Goal: Transaction & Acquisition: Purchase product/service

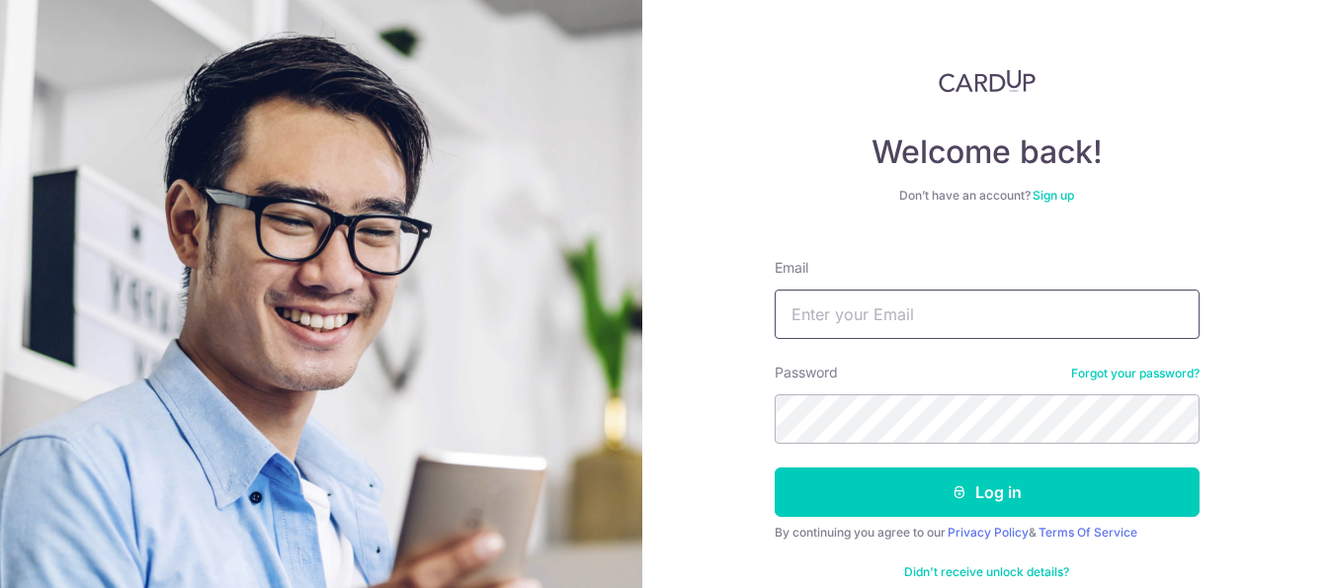
type input "[EMAIL_ADDRESS][DOMAIN_NAME]"
click at [911, 485] on button "Log in" at bounding box center [987, 492] width 425 height 49
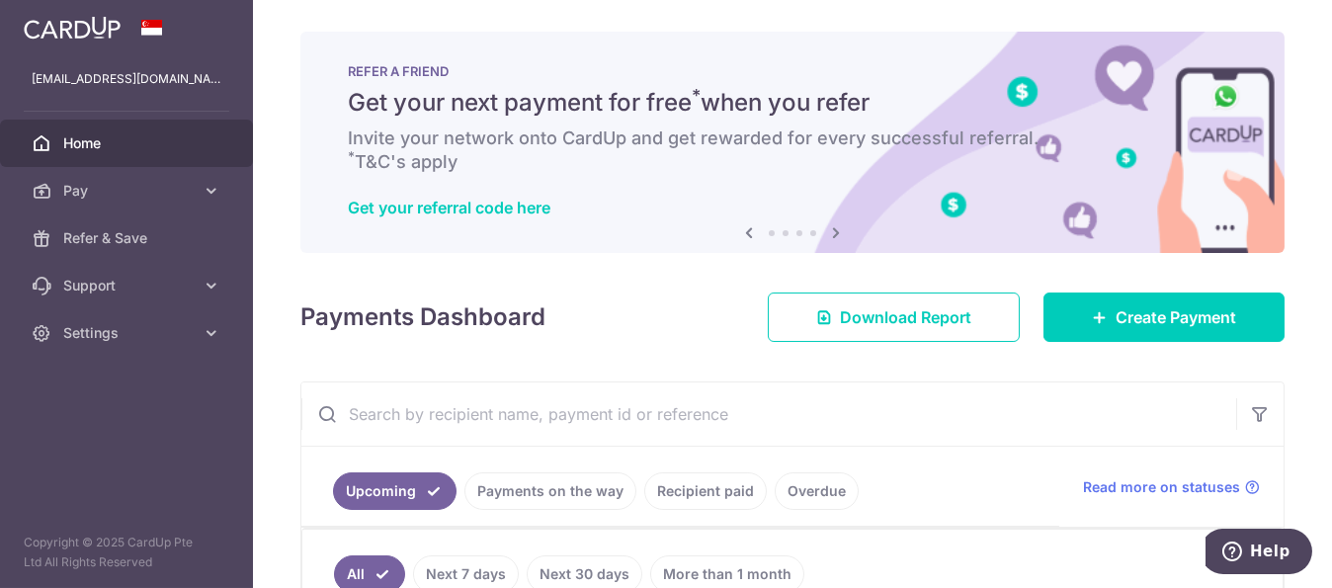
scroll to position [164, 0]
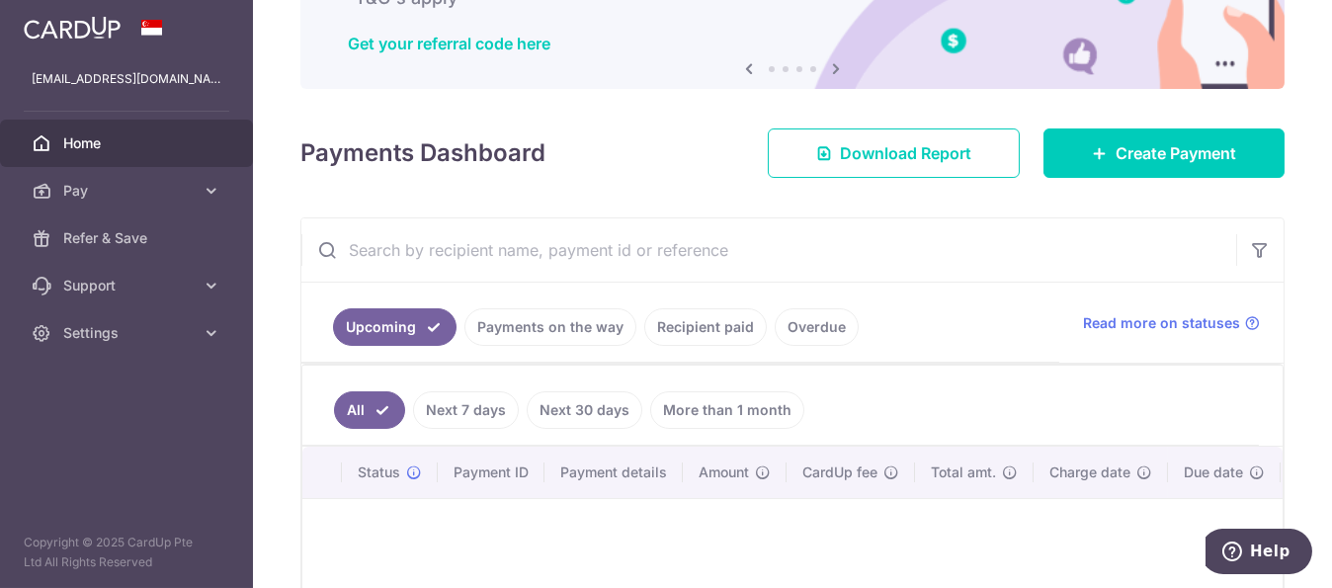
click at [523, 339] on link "Payments on the way" at bounding box center [551, 327] width 172 height 38
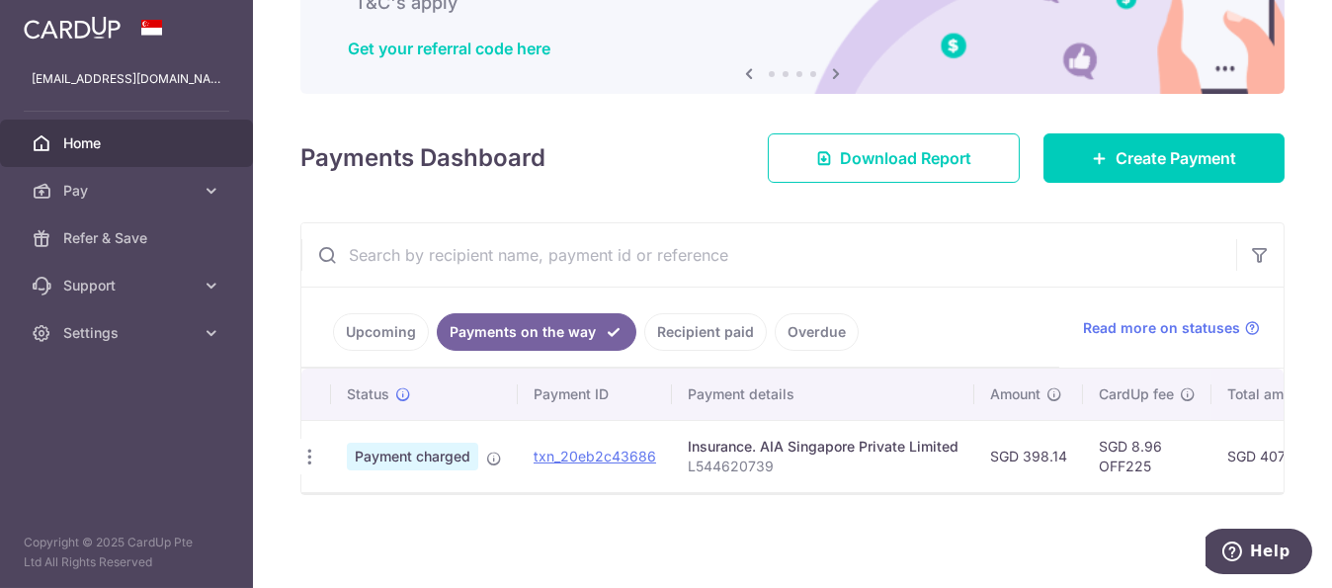
scroll to position [0, 0]
click at [724, 316] on link "Recipient paid" at bounding box center [705, 332] width 123 height 38
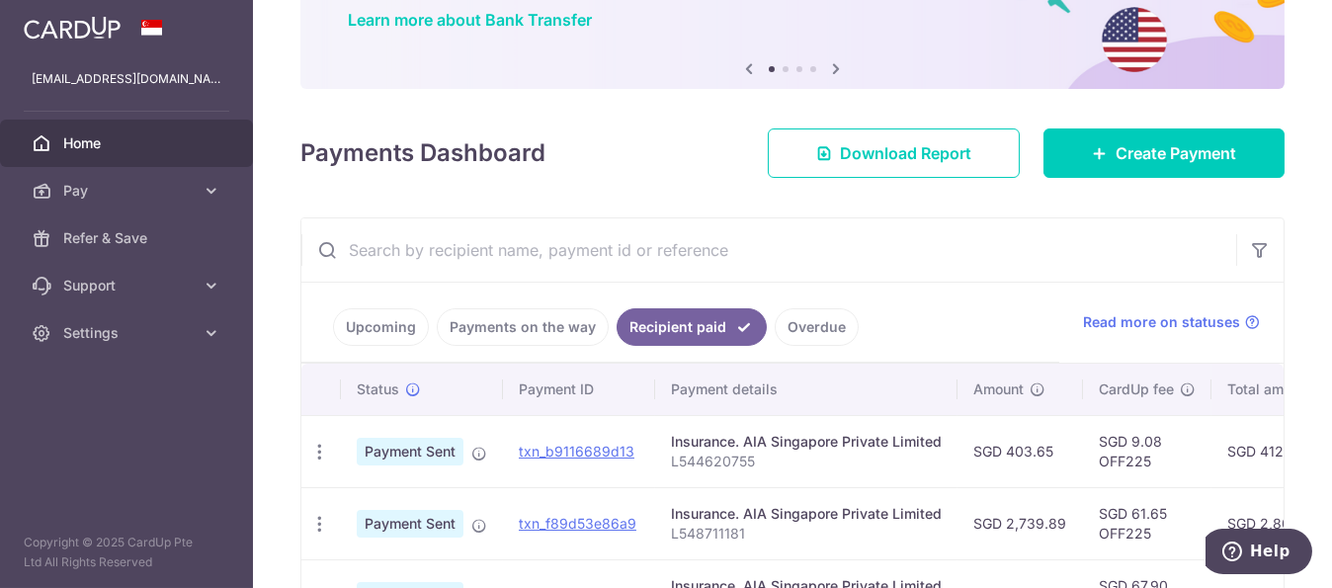
scroll to position [329, 0]
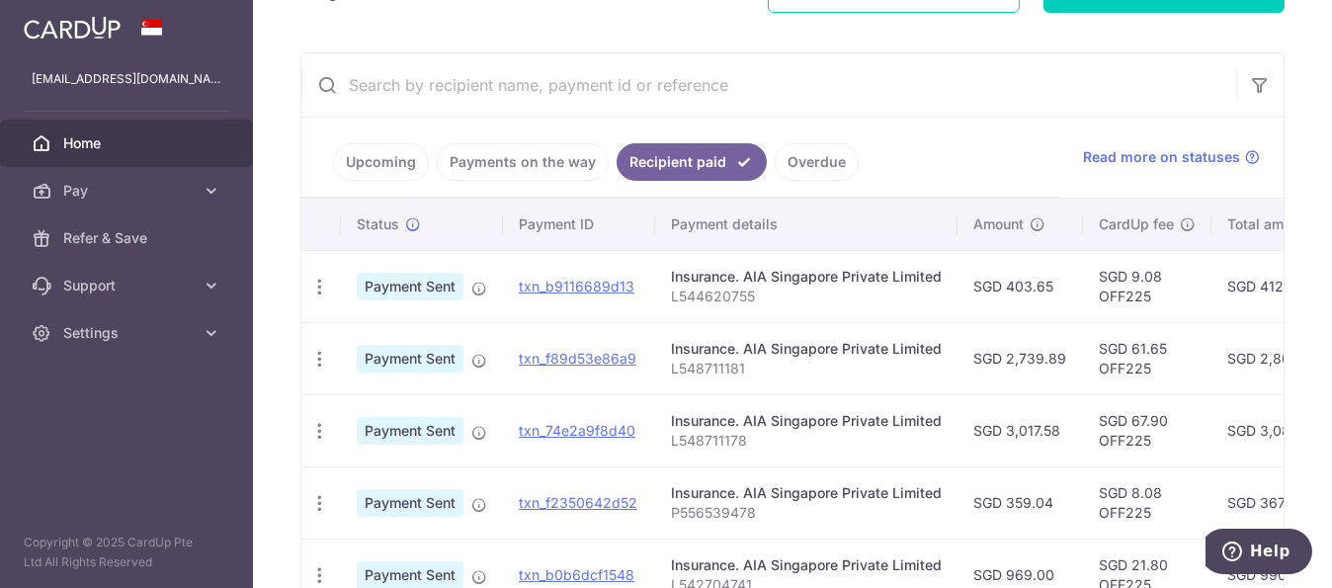
click at [506, 148] on link "Payments on the way" at bounding box center [523, 162] width 172 height 38
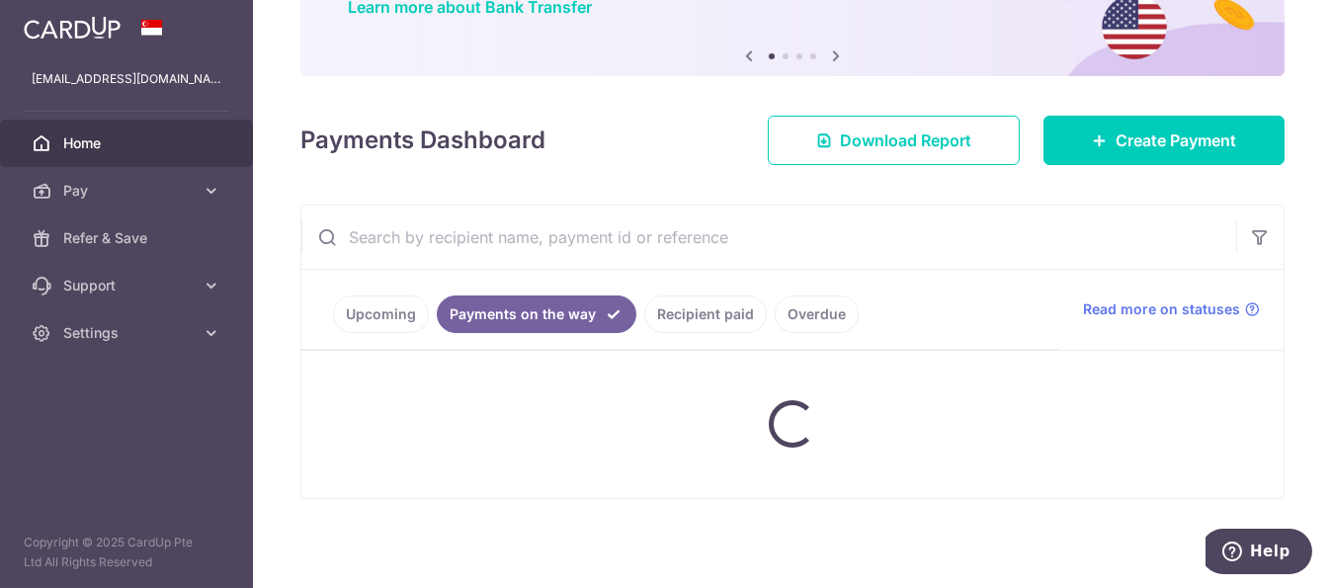
scroll to position [165, 0]
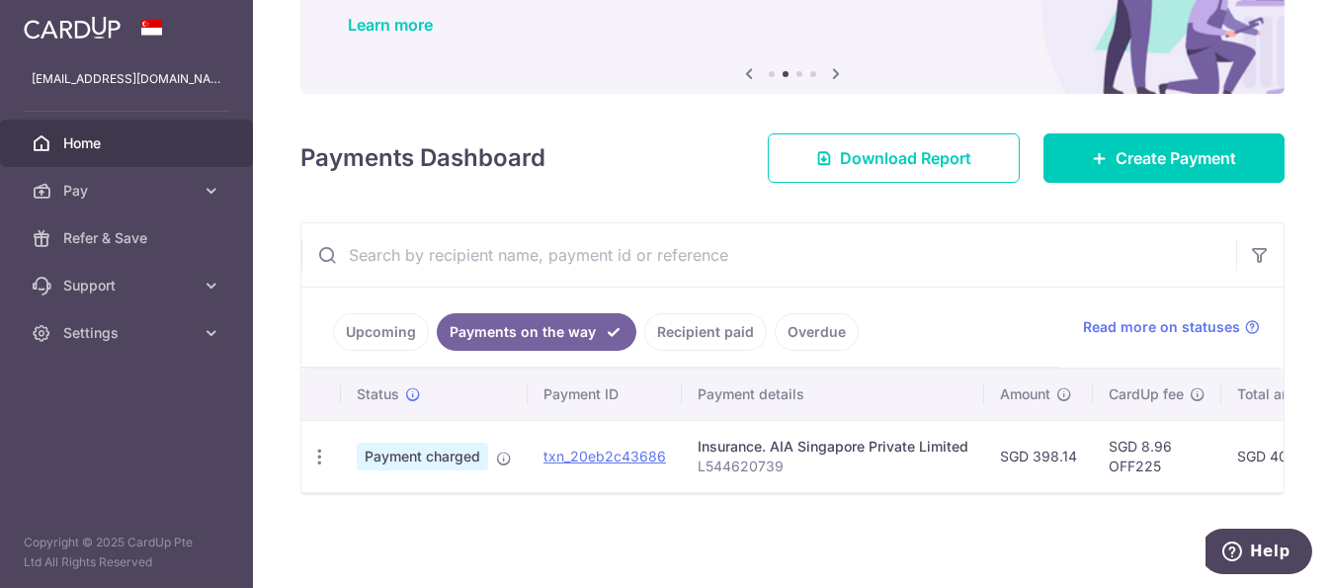
click at [674, 315] on link "Recipient paid" at bounding box center [705, 332] width 123 height 38
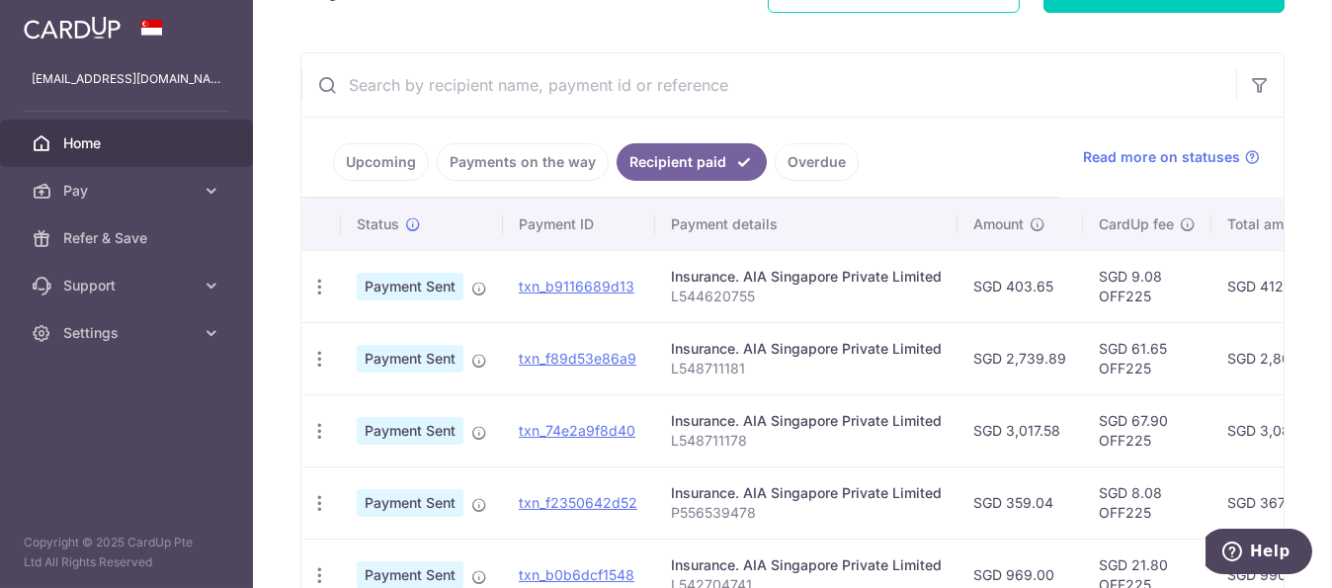
scroll to position [0, 0]
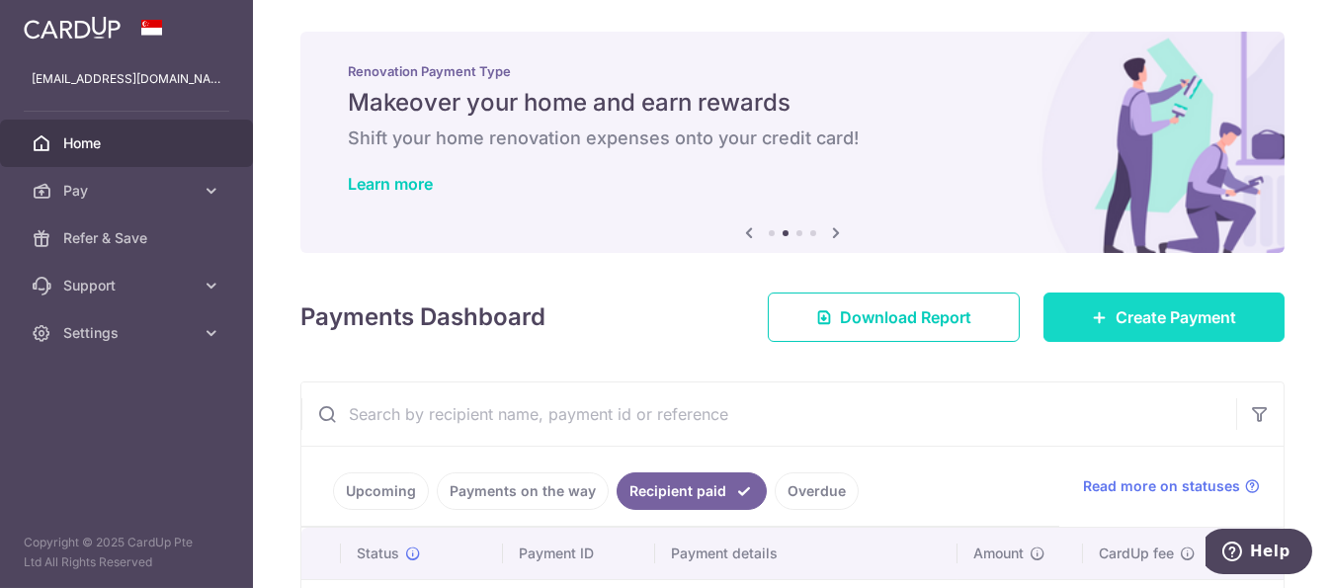
click at [1196, 305] on span "Create Payment" at bounding box center [1176, 317] width 121 height 24
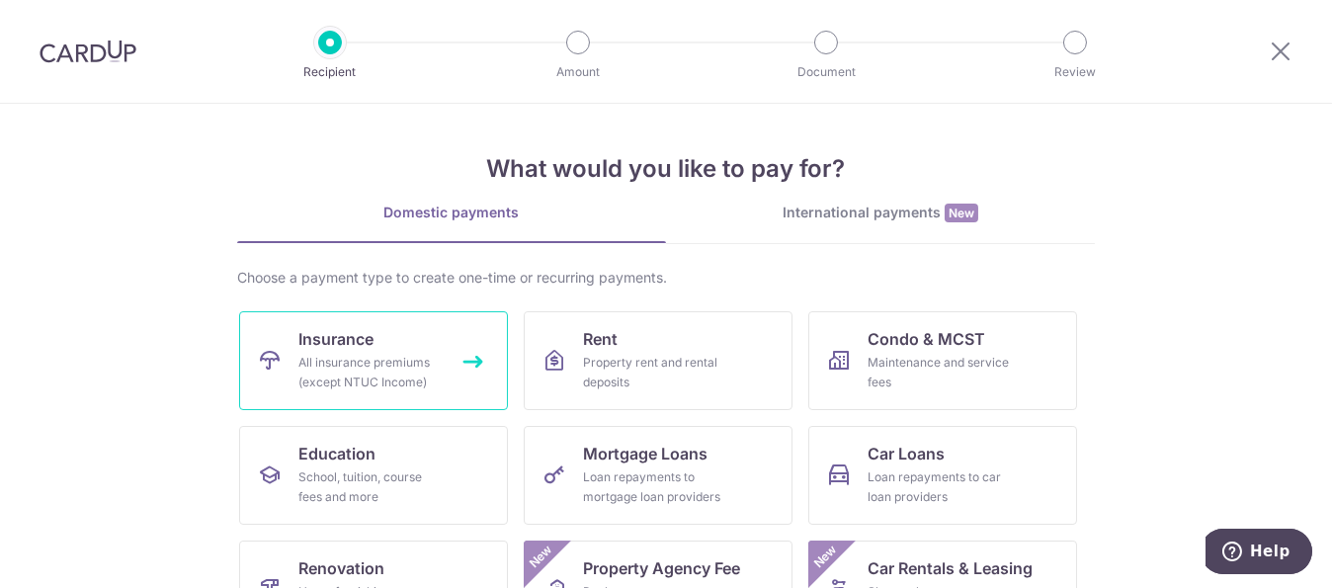
click at [299, 346] on span "Insurance" at bounding box center [336, 339] width 75 height 24
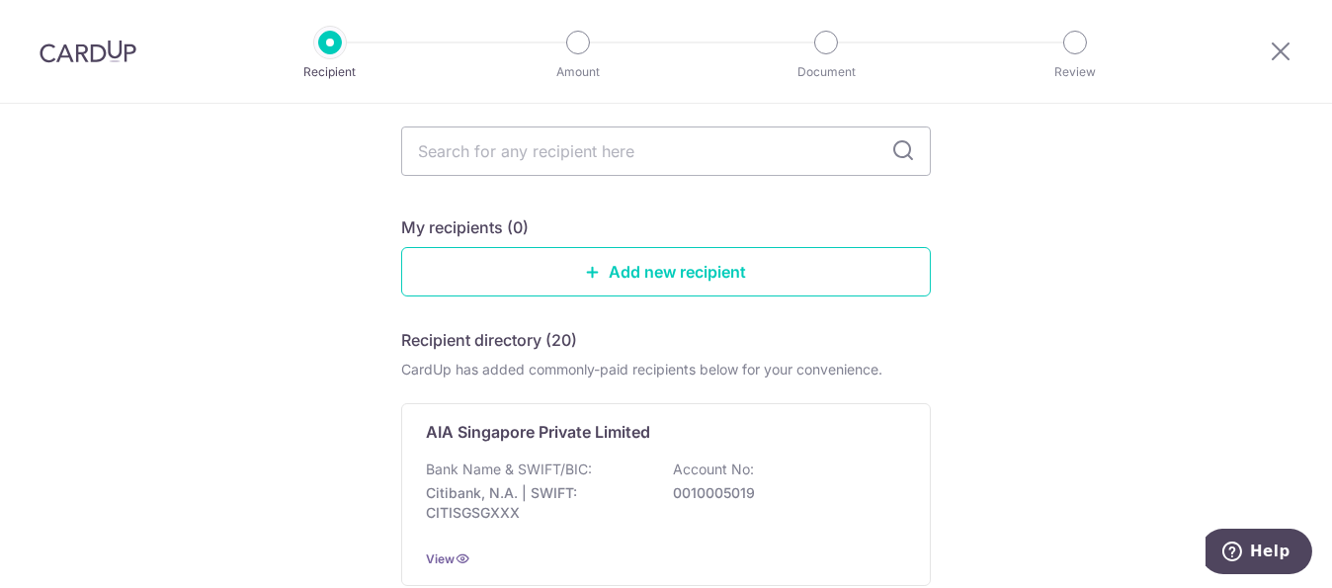
scroll to position [164, 0]
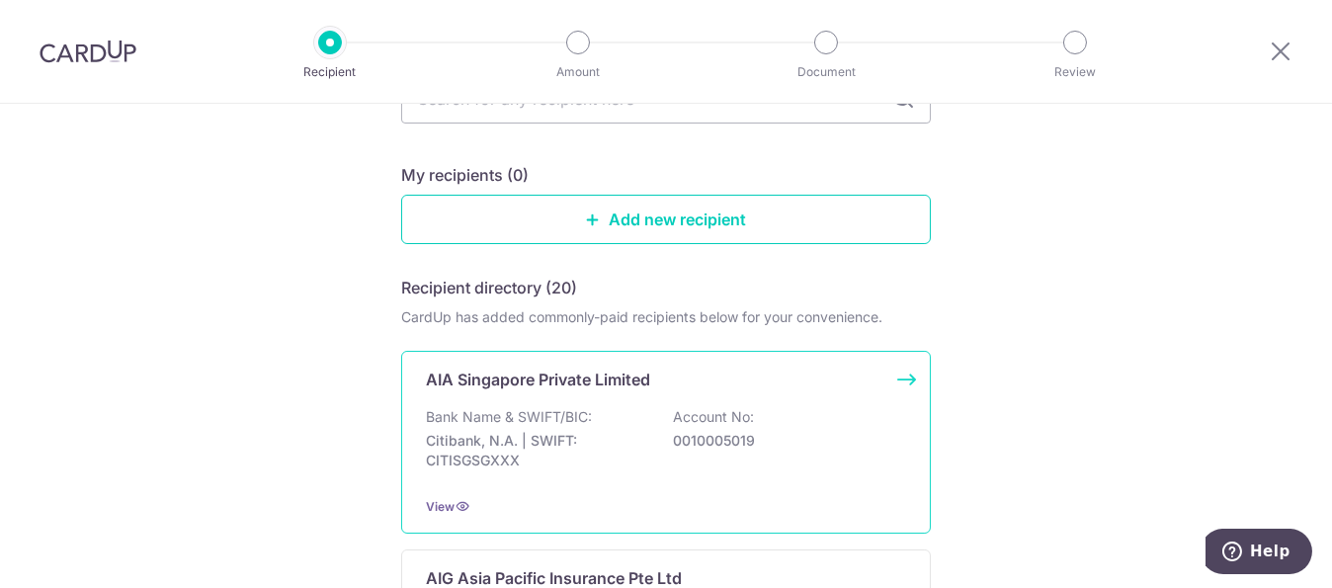
click at [488, 417] on p "Bank Name & SWIFT/BIC:" at bounding box center [509, 417] width 166 height 20
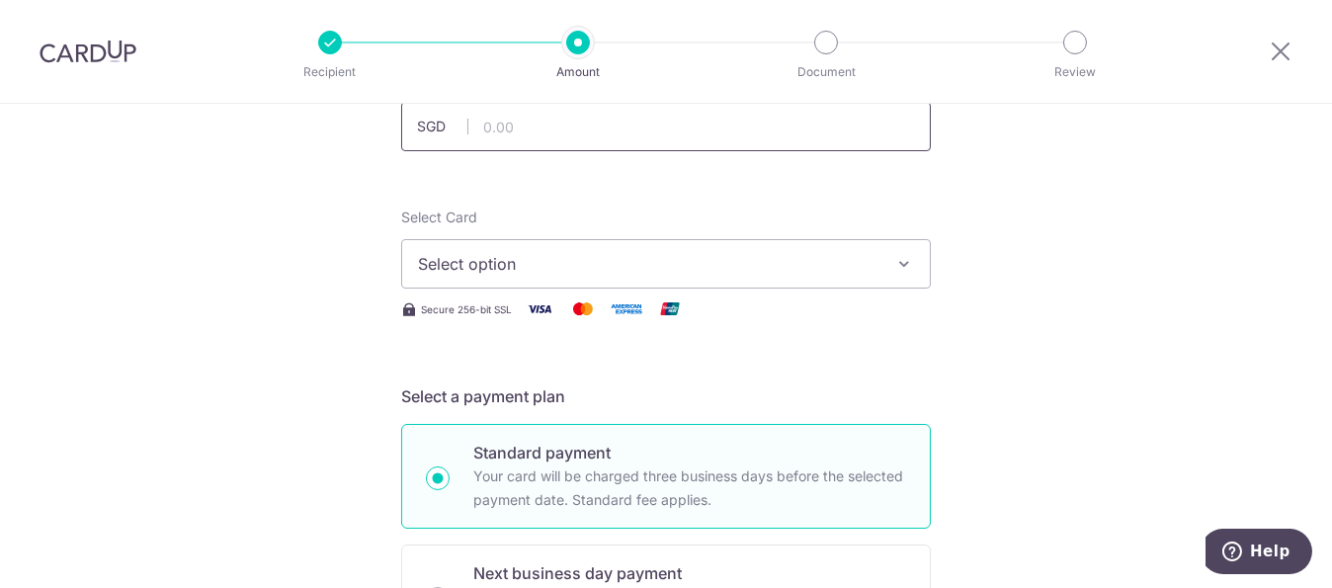
click at [518, 136] on input "text" at bounding box center [666, 126] width 530 height 49
type input "421.36"
click at [486, 268] on span "Select option" at bounding box center [648, 264] width 461 height 24
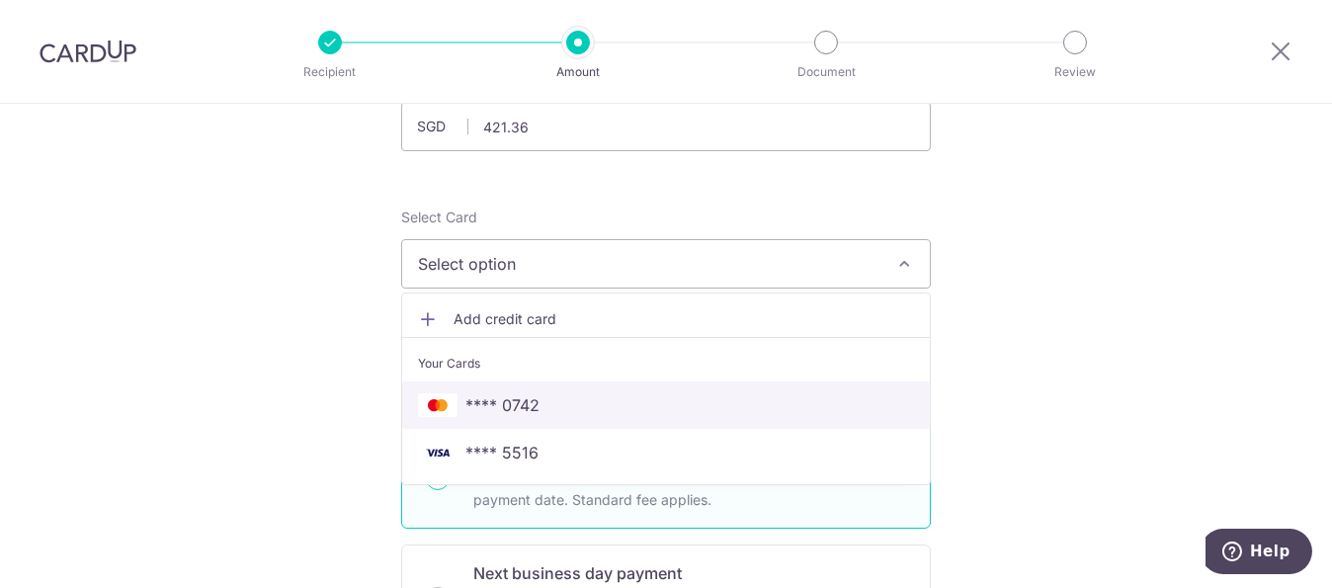
click at [528, 414] on span "**** 0742" at bounding box center [503, 405] width 74 height 24
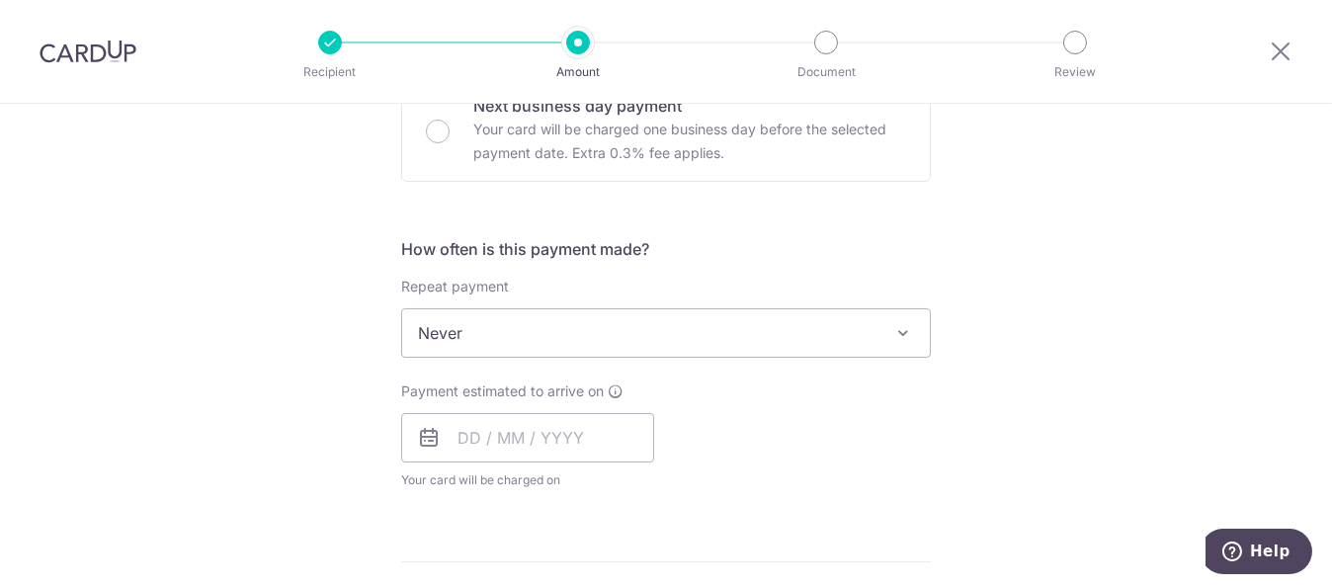
scroll to position [658, 0]
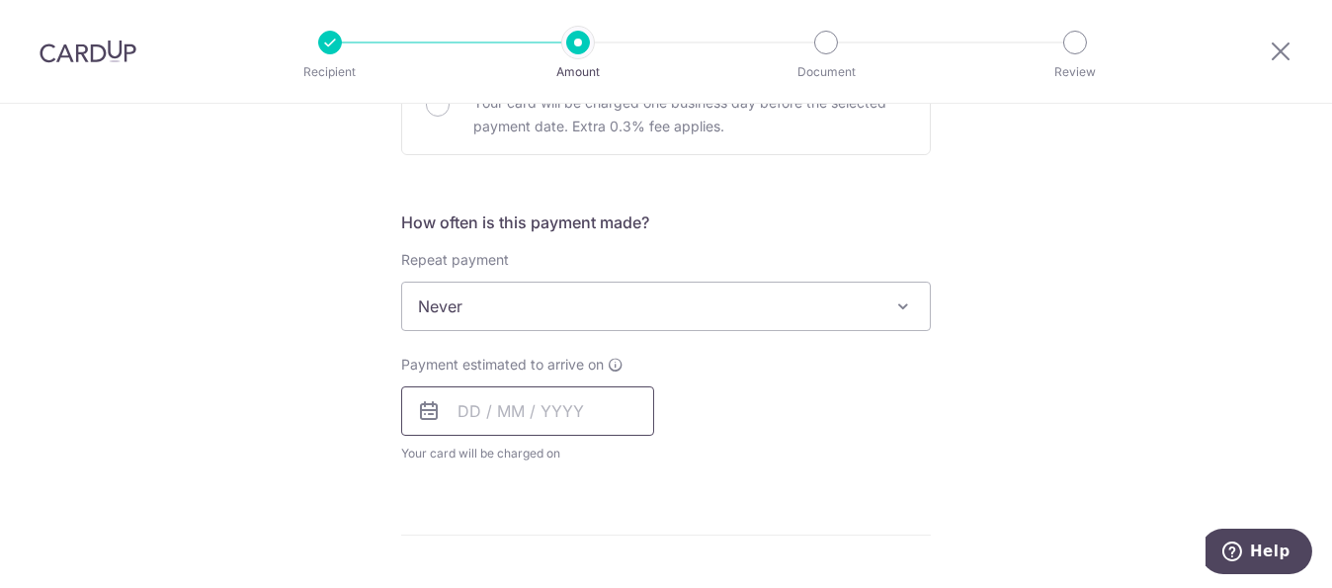
click at [523, 418] on input "text" at bounding box center [527, 410] width 253 height 49
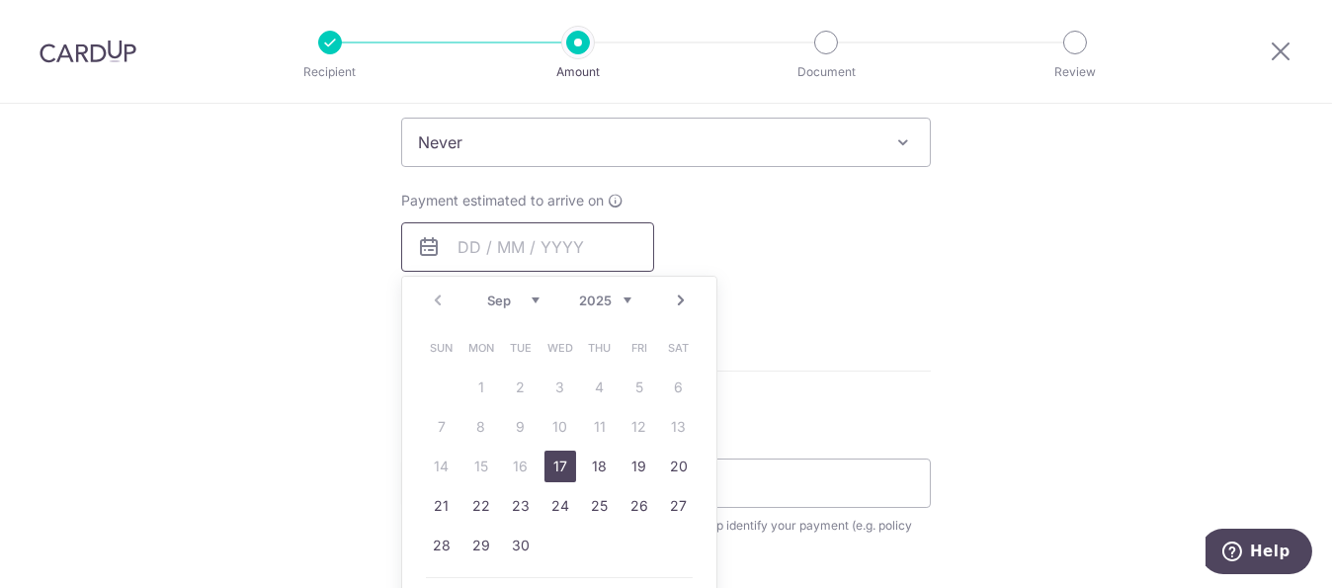
scroll to position [988, 0]
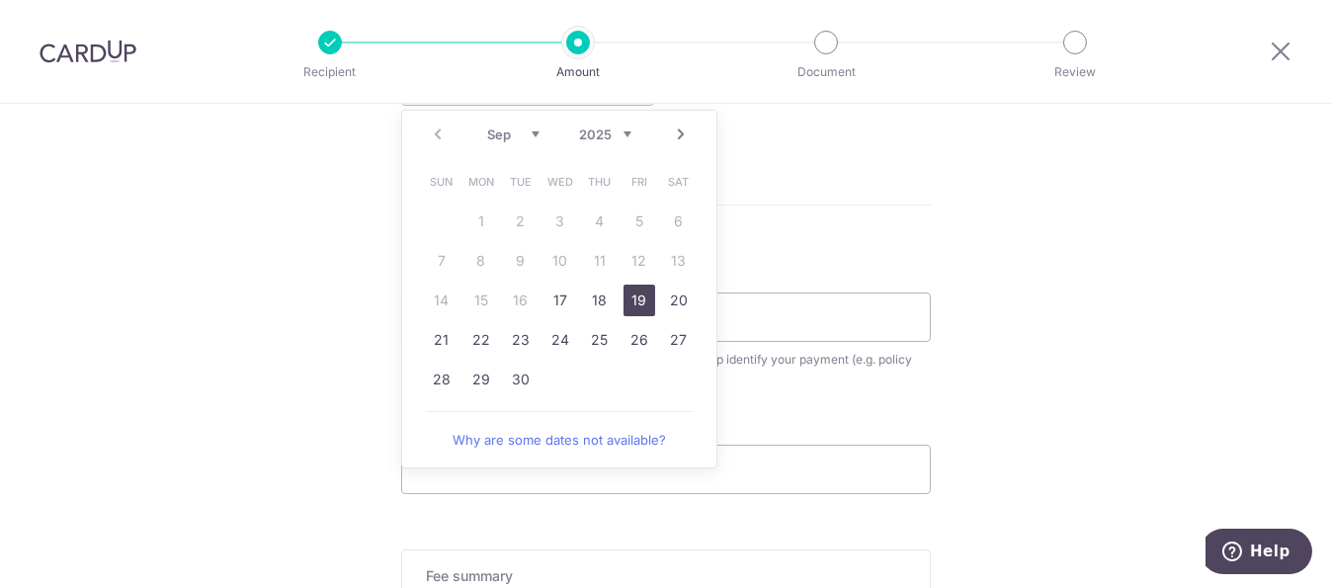
click at [640, 294] on link "19" at bounding box center [640, 301] width 32 height 32
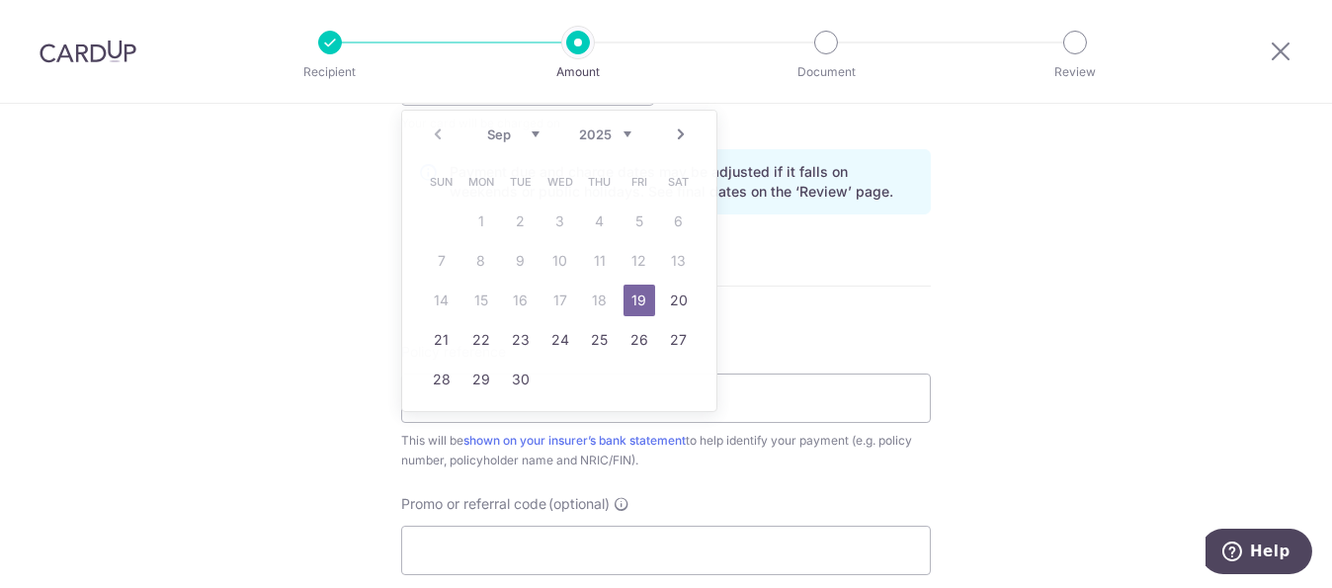
type input "[DATE]"
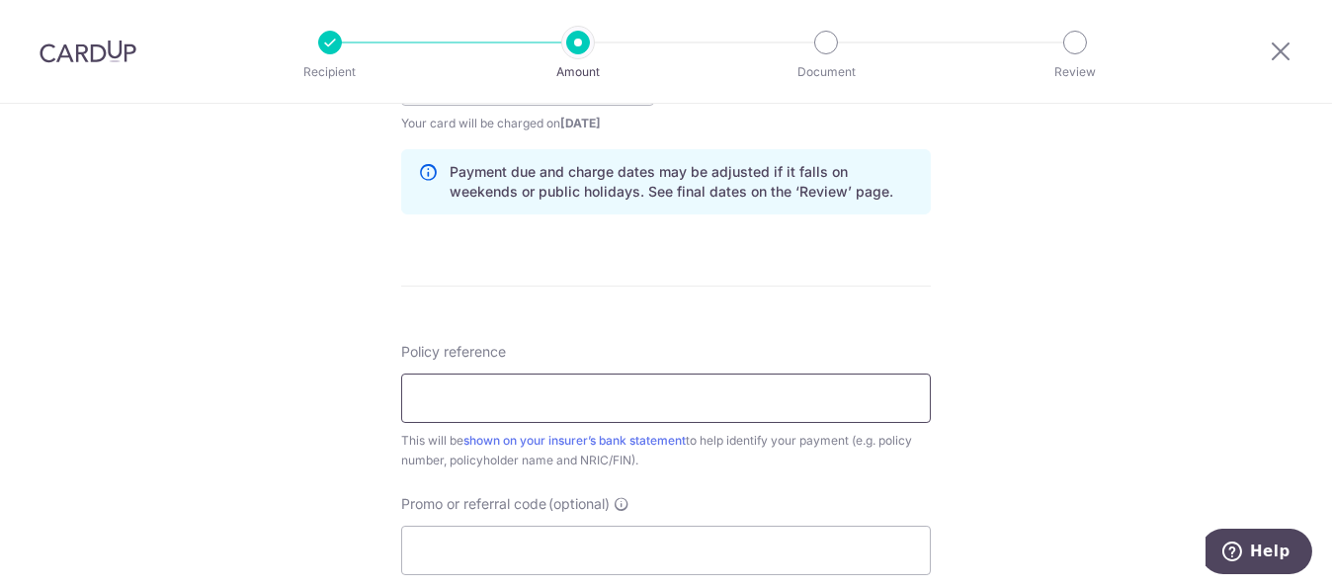
click at [498, 399] on input "Policy reference" at bounding box center [666, 398] width 530 height 49
paste input "L544620742"
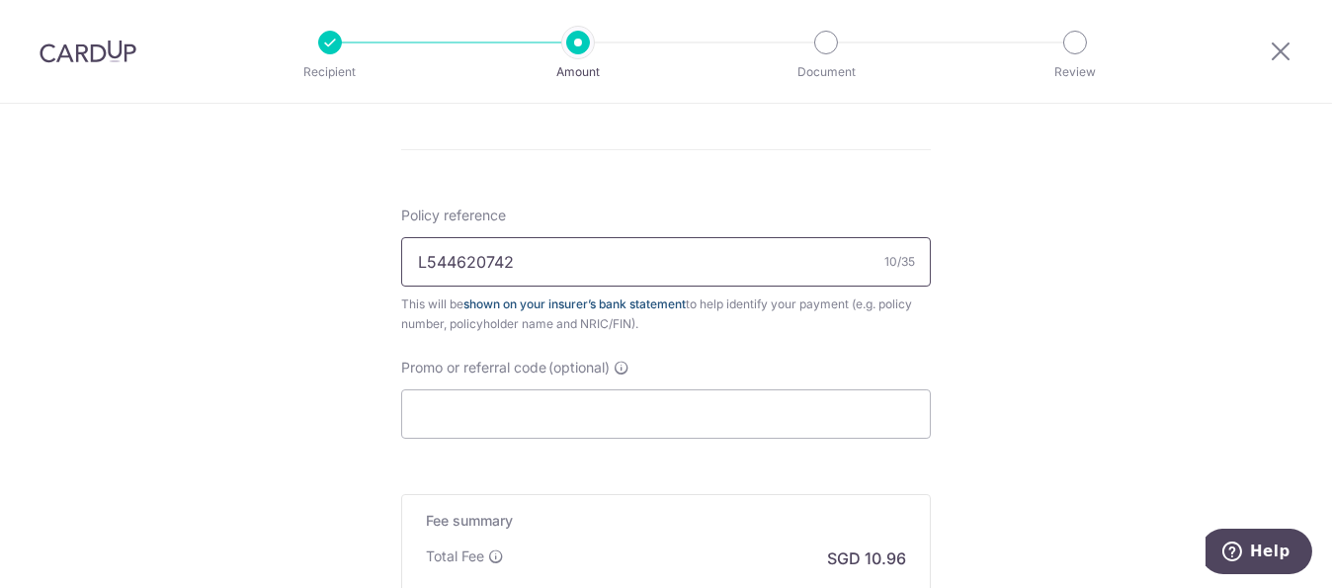
scroll to position [1152, 0]
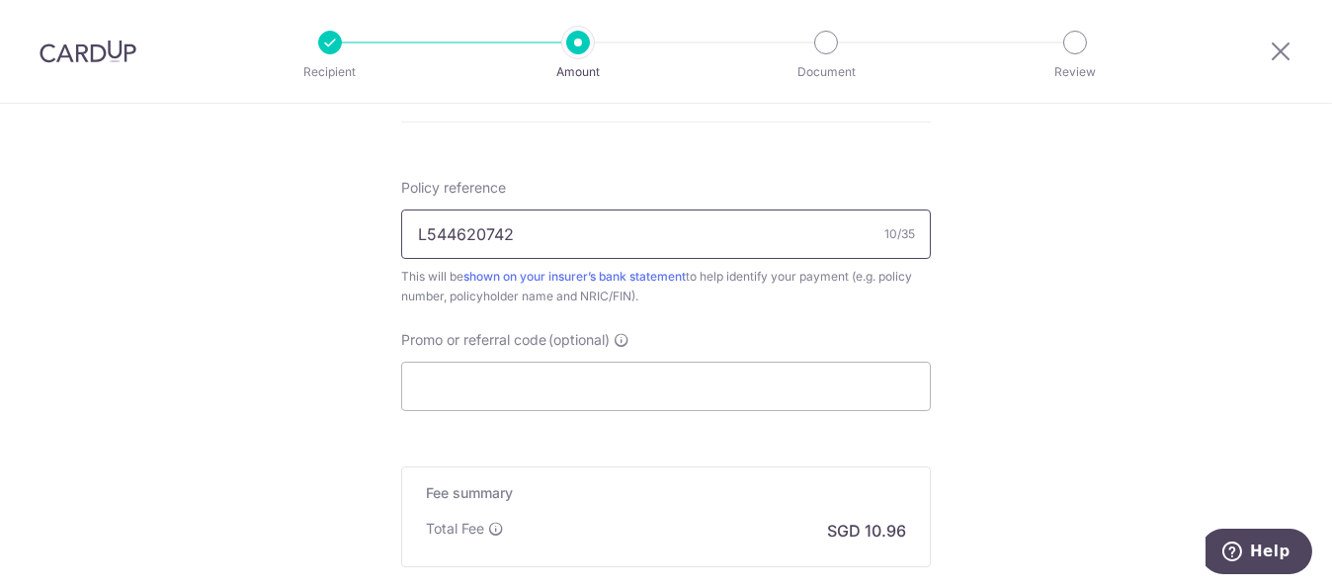
type input "L544620742"
click at [551, 354] on div "Promo or referral code (optional) The discounted fee will be shown on the revie…" at bounding box center [666, 370] width 530 height 81
click at [549, 394] on input "Promo or referral code (optional)" at bounding box center [666, 386] width 530 height 49
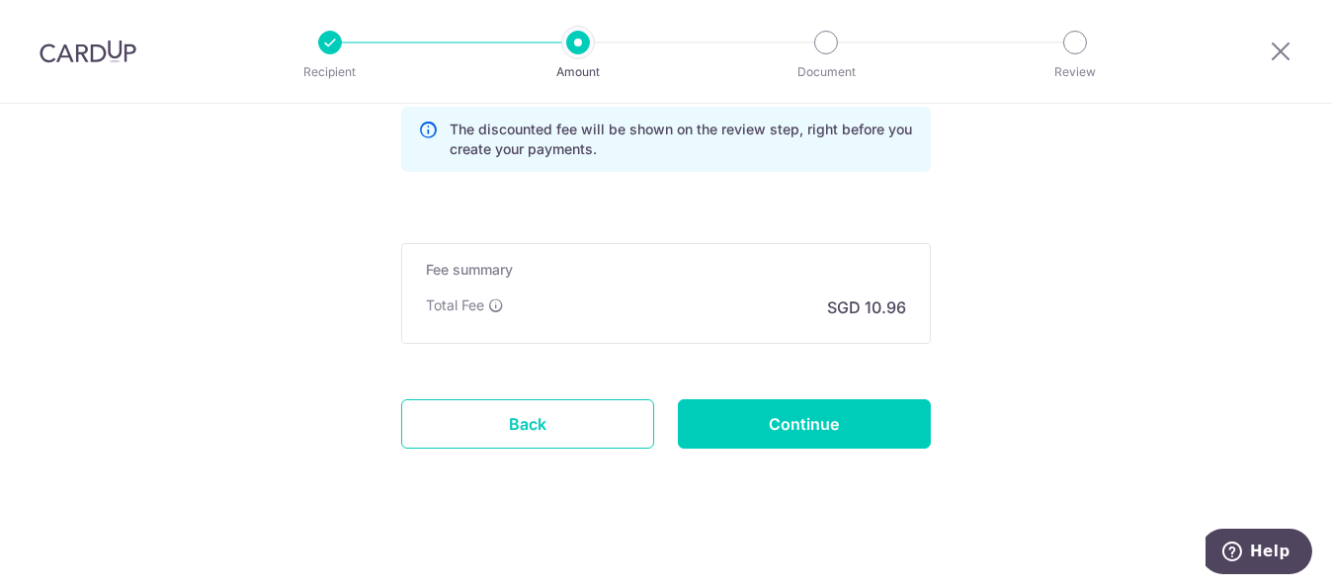
scroll to position [1469, 0]
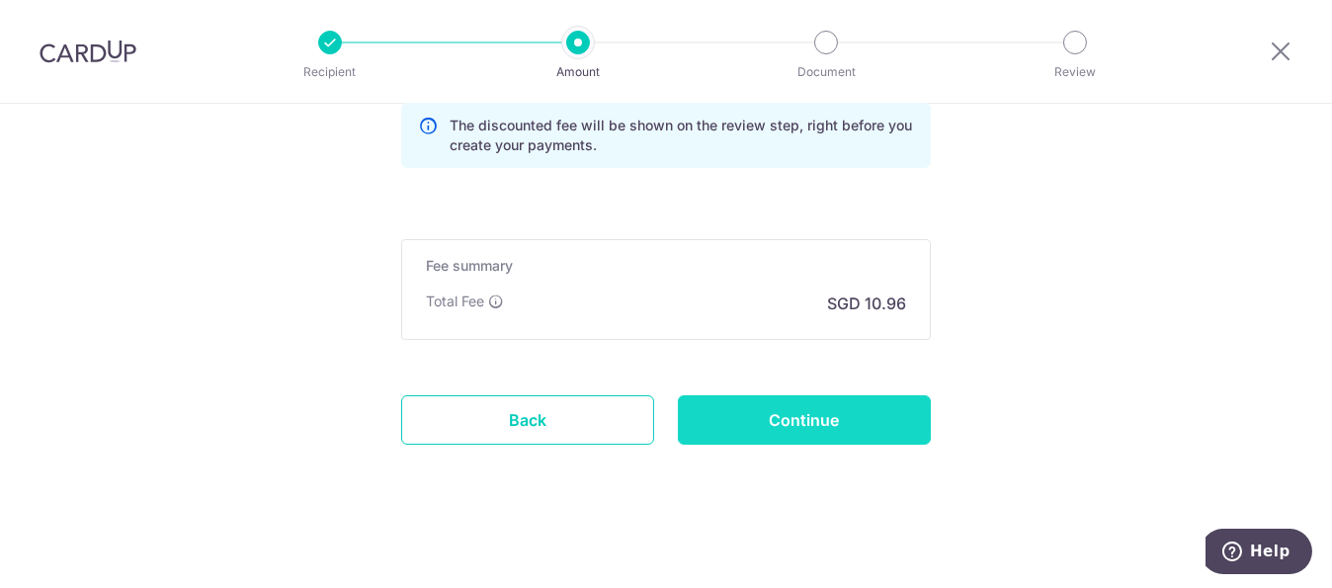
type input "off225"
click at [832, 416] on input "Continue" at bounding box center [804, 419] width 253 height 49
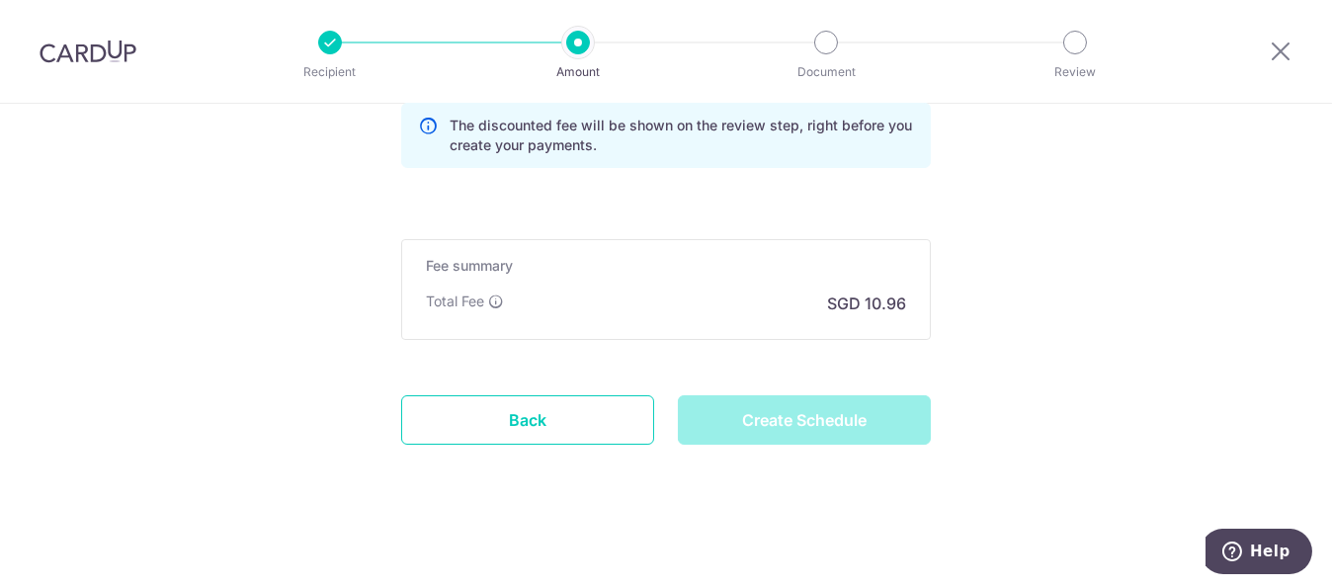
type input "Create Schedule"
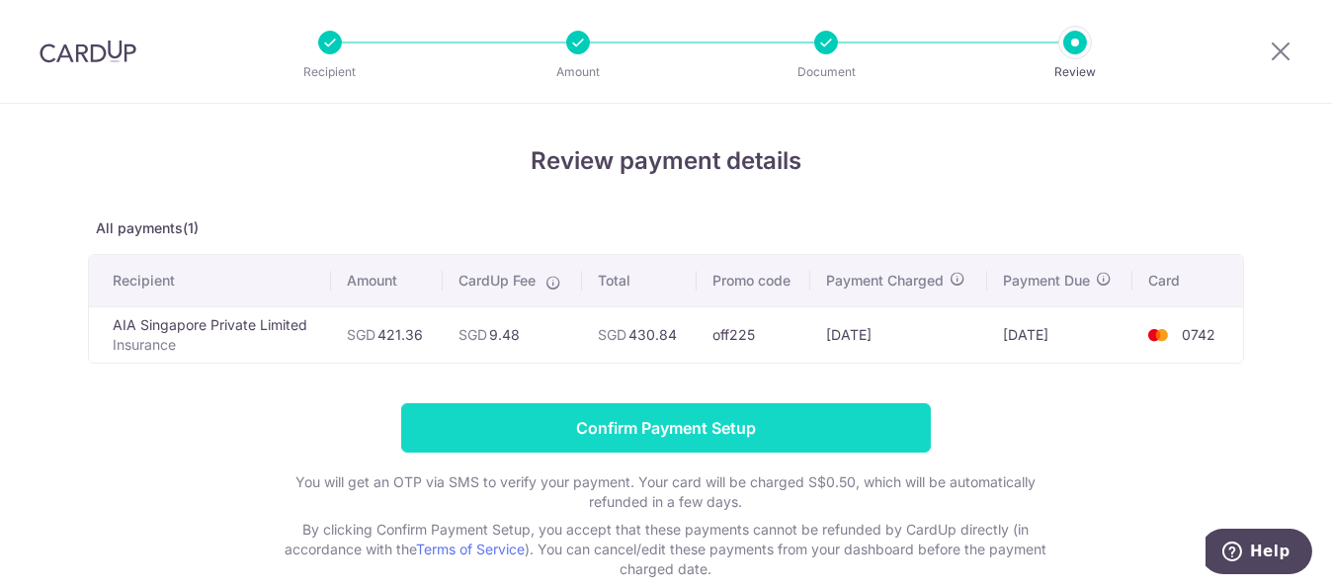
click at [684, 422] on input "Confirm Payment Setup" at bounding box center [666, 427] width 530 height 49
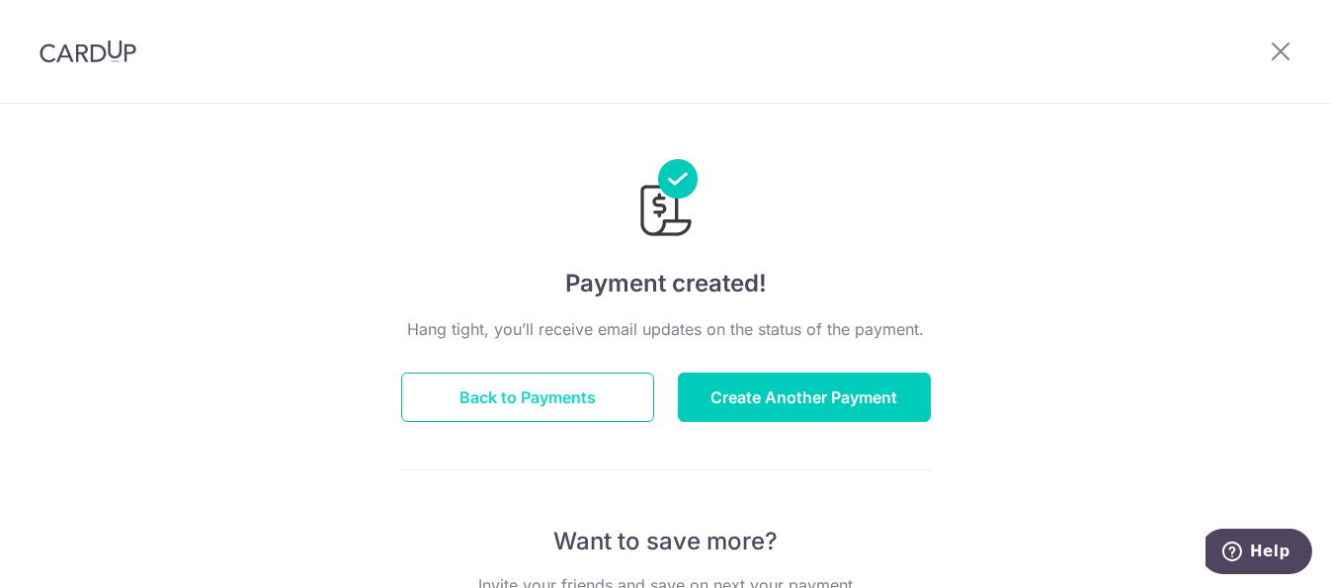
click at [496, 390] on button "Back to Payments" at bounding box center [527, 397] width 253 height 49
